Goal: Transaction & Acquisition: Purchase product/service

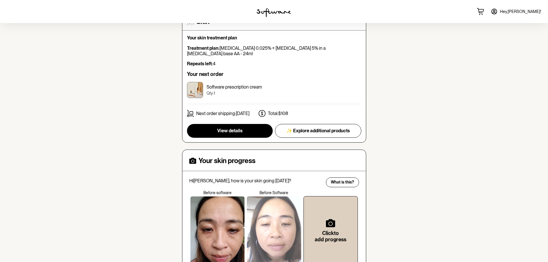
scroll to position [117, 0]
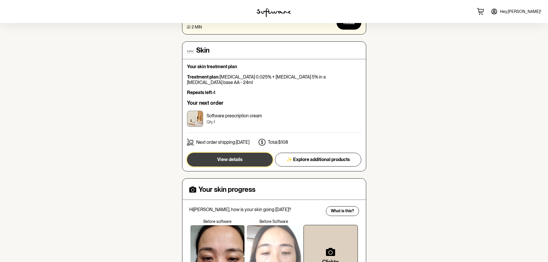
click at [250, 153] on button "View details" at bounding box center [230, 160] width 86 height 14
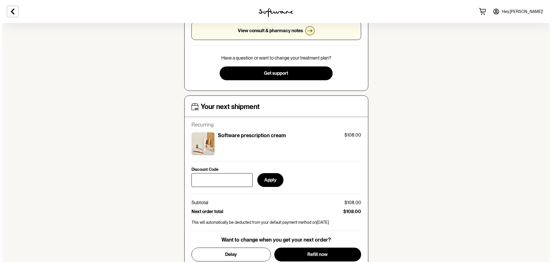
scroll to position [173, 0]
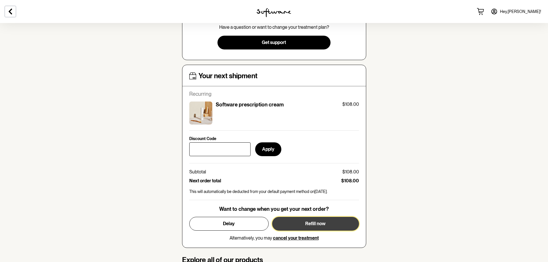
click at [306, 221] on span "Refill now" at bounding box center [315, 223] width 20 height 5
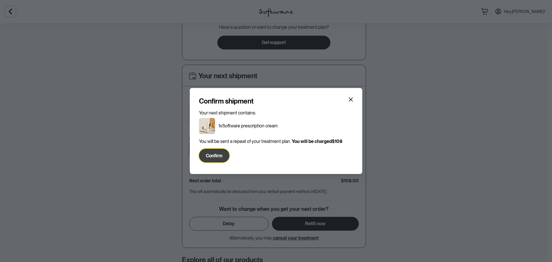
click at [206, 157] on span "Confirm" at bounding box center [214, 155] width 17 height 5
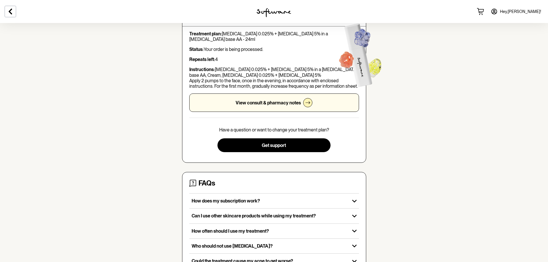
scroll to position [0, 0]
